Goal: Information Seeking & Learning: Learn about a topic

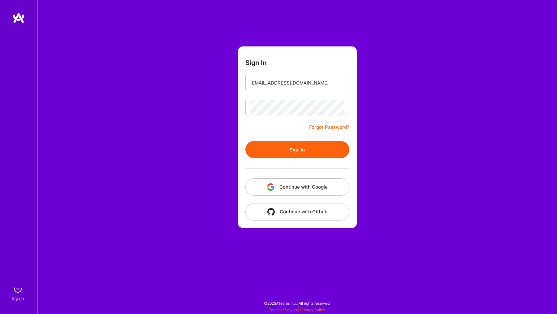
click at [297, 150] on button "Sign In" at bounding box center [297, 149] width 104 height 17
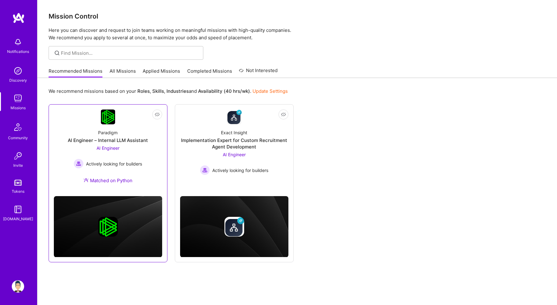
click at [116, 139] on div "AI Engineer – Internal LLM Assistant" at bounding box center [108, 140] width 80 height 7
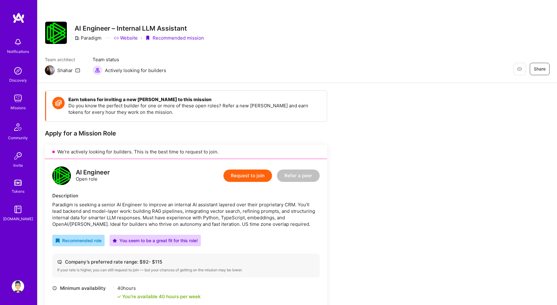
click at [129, 215] on div "Paradigm is seeking a senior AI Engineer to improve an internal AI assistant la…" at bounding box center [185, 215] width 267 height 26
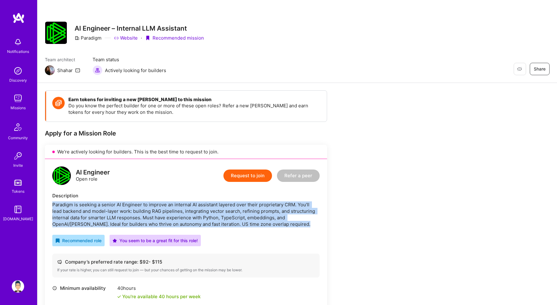
click at [129, 215] on div "Paradigm is seeking a senior AI Engineer to improve an internal AI assistant la…" at bounding box center [185, 215] width 267 height 26
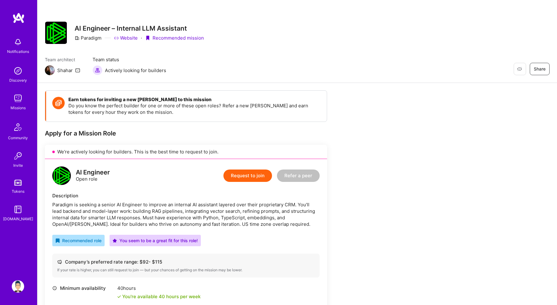
click at [129, 215] on div "Paradigm is seeking a senior AI Engineer to improve an internal AI assistant la…" at bounding box center [185, 215] width 267 height 26
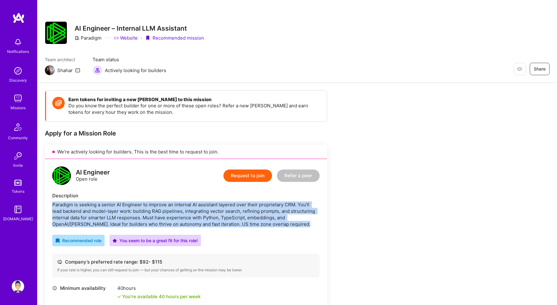
click at [129, 215] on div "Paradigm is seeking a senior AI Engineer to improve an internal AI assistant la…" at bounding box center [185, 215] width 267 height 26
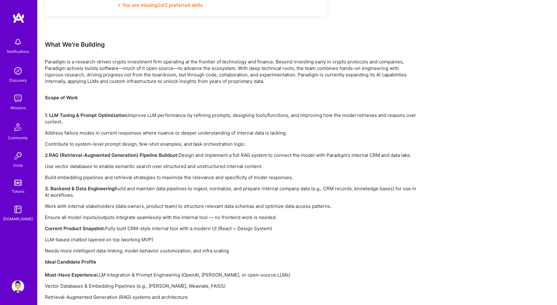
scroll to position [379, 0]
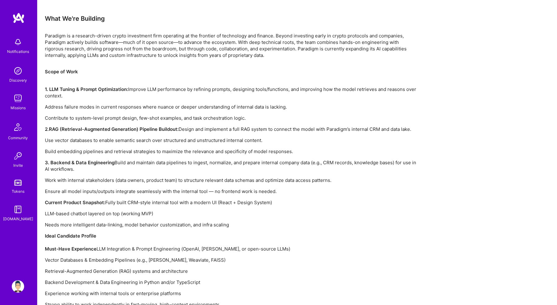
click at [129, 215] on p "LLM-based chatbot layered on top (working MVP)" at bounding box center [230, 213] width 371 height 7
click at [137, 231] on div "Scope of Work 1. LLM Tuning & Prompt Optimization: Improve LLM performance by r…" at bounding box center [230, 188] width 371 height 240
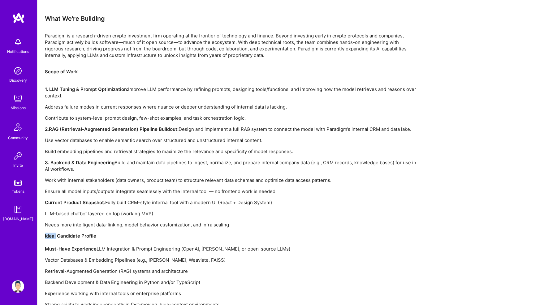
click at [137, 231] on div "Scope of Work 1. LLM Tuning & Prompt Optimization: Improve LLM performance by r…" at bounding box center [230, 188] width 371 height 240
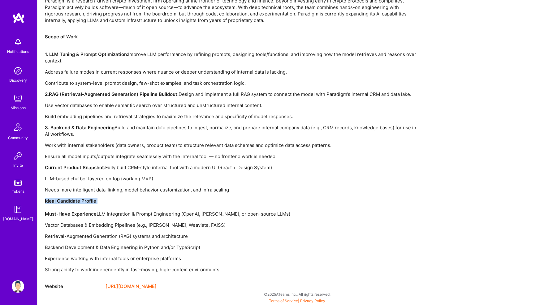
scroll to position [414, 0]
click at [137, 231] on div "Scope of Work 1. LLM Tuning & Prompt Optimization: Improve LLM performance by r…" at bounding box center [230, 153] width 371 height 240
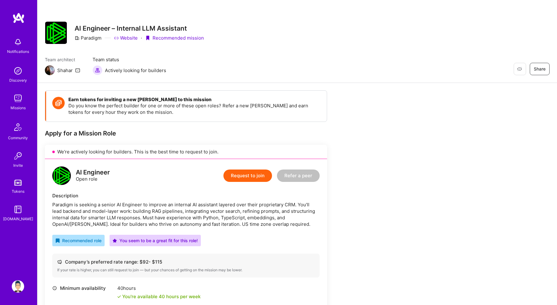
scroll to position [0, 0]
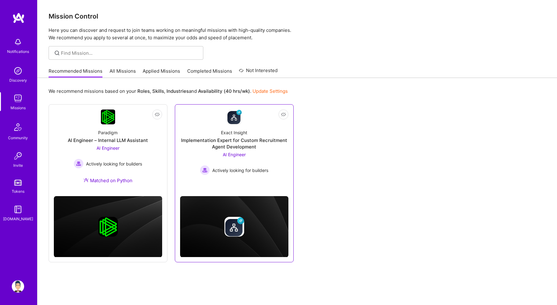
click at [206, 137] on div "Implementation Expert for Custom Recruitment Agent Development" at bounding box center [234, 143] width 108 height 13
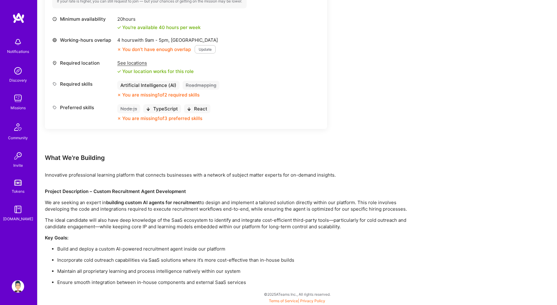
scroll to position [258, 0]
click at [262, 236] on p "Key Goals:" at bounding box center [230, 238] width 371 height 7
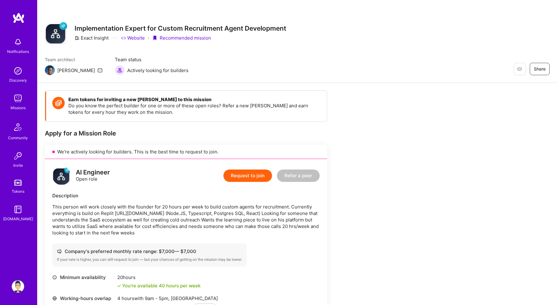
scroll to position [0, 0]
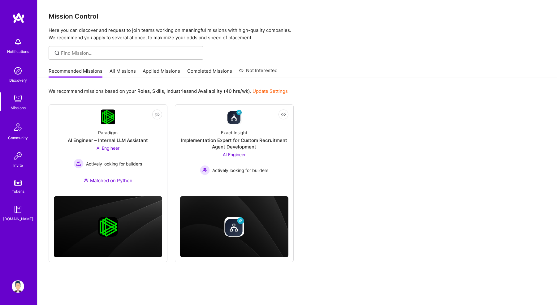
click at [118, 72] on link "All Missions" at bounding box center [123, 73] width 26 height 10
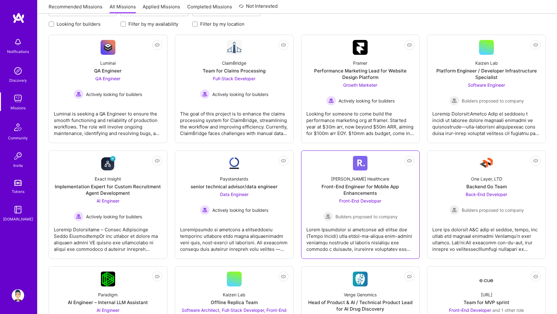
scroll to position [83, 0]
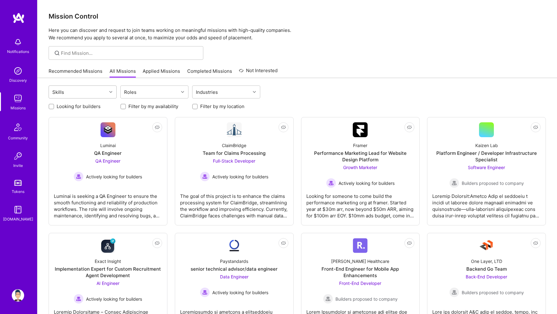
scroll to position [0, 0]
click at [75, 74] on link "Recommended Missions" at bounding box center [76, 73] width 54 height 10
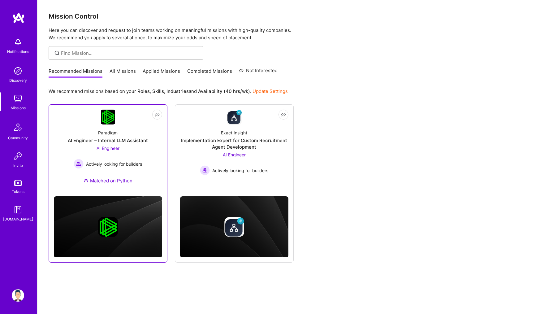
click at [57, 151] on div "Paradigm AI Engineer – Internal LLM Assistant AI Engineer Actively looking for …" at bounding box center [108, 157] width 108 height 67
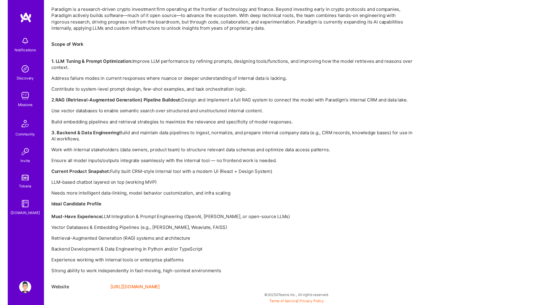
scroll to position [405, 0]
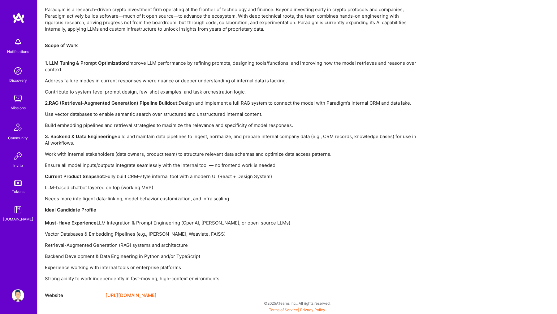
click at [147, 294] on link "[URL][DOMAIN_NAME]" at bounding box center [131, 295] width 51 height 7
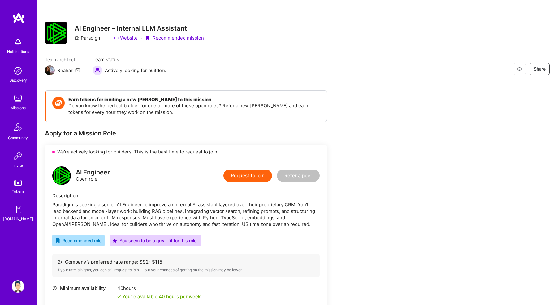
scroll to position [0, 0]
